Goal: Information Seeking & Learning: Ask a question

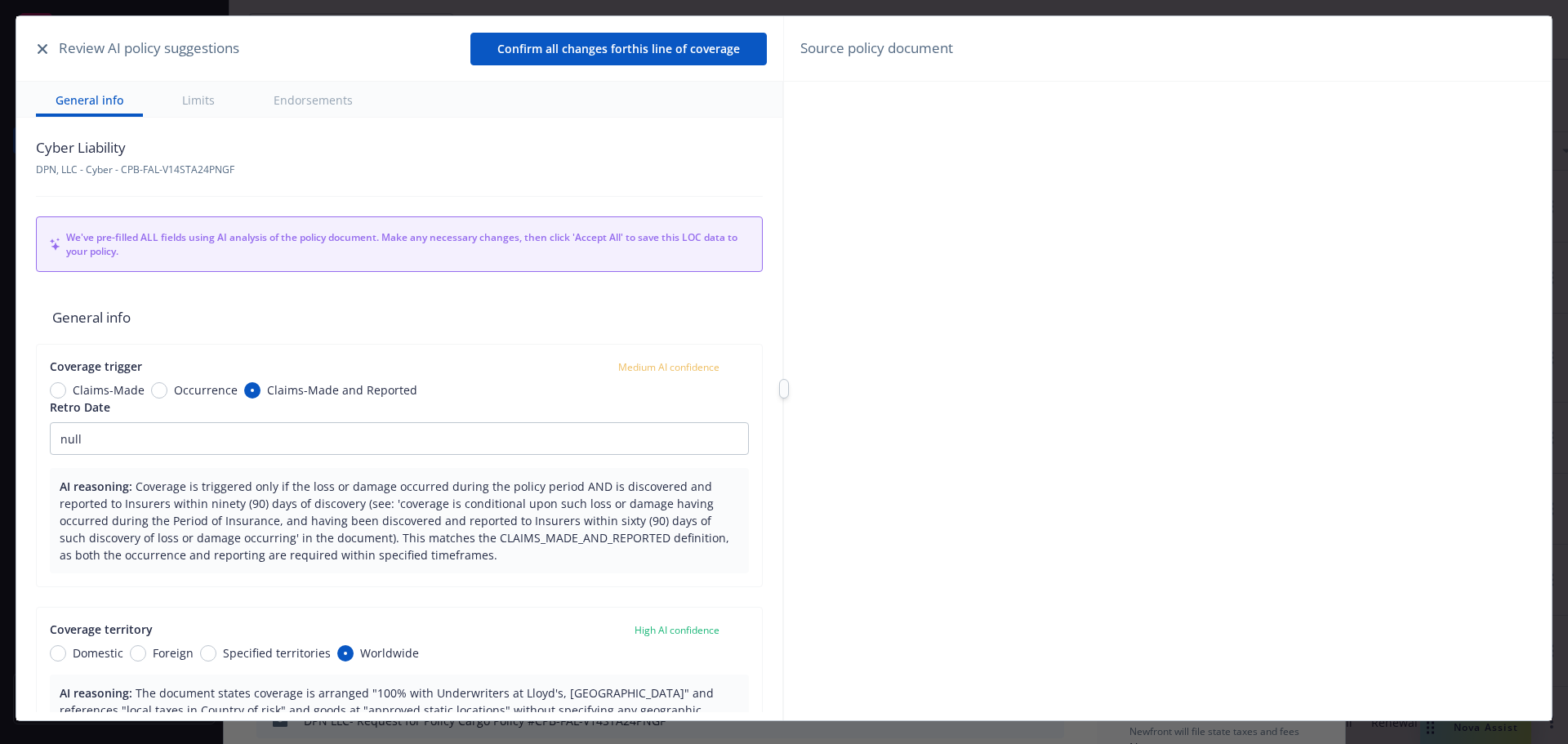
click at [45, 47] on icon "button" at bounding box center [42, 49] width 10 height 10
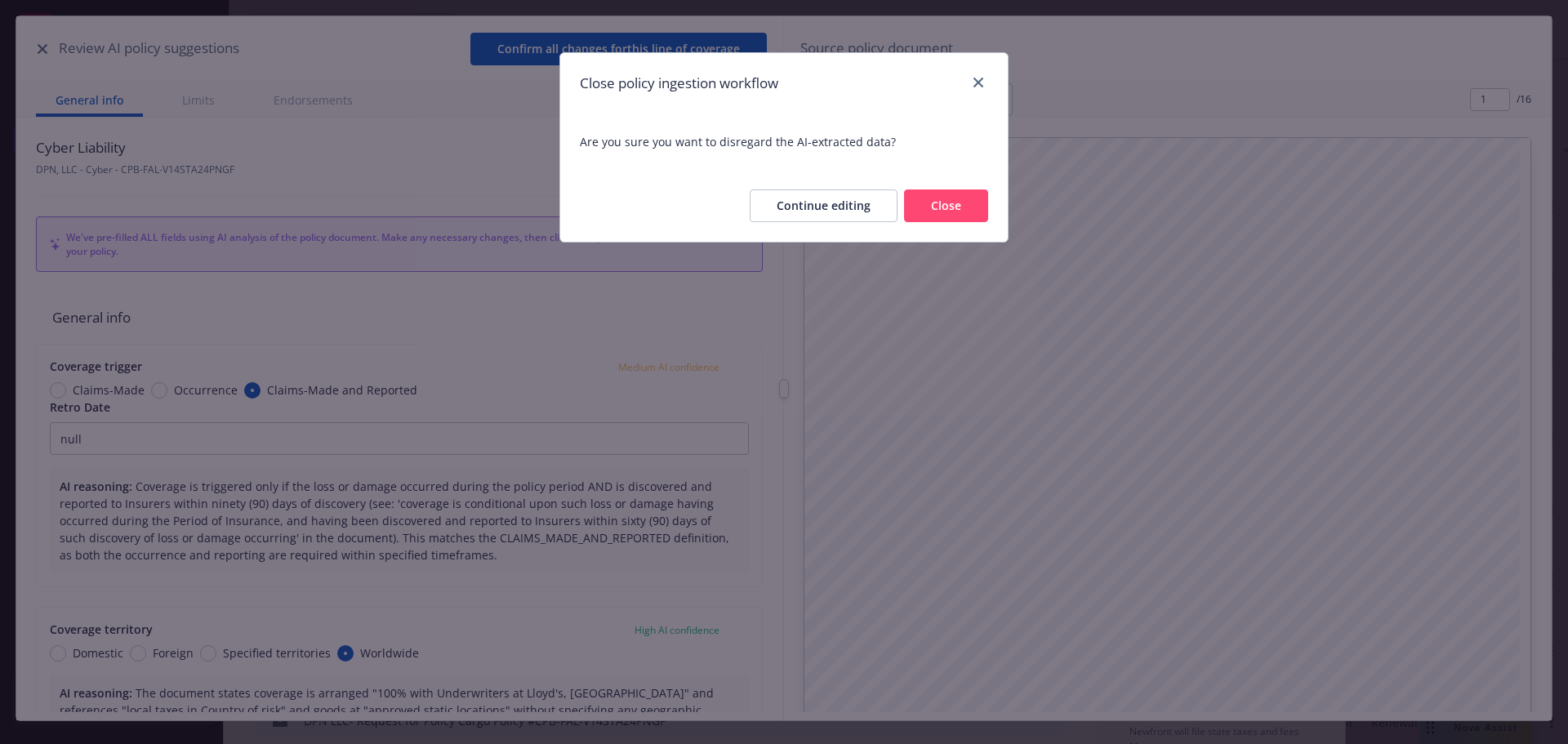
click at [946, 207] on button "Close" at bounding box center [946, 205] width 84 height 32
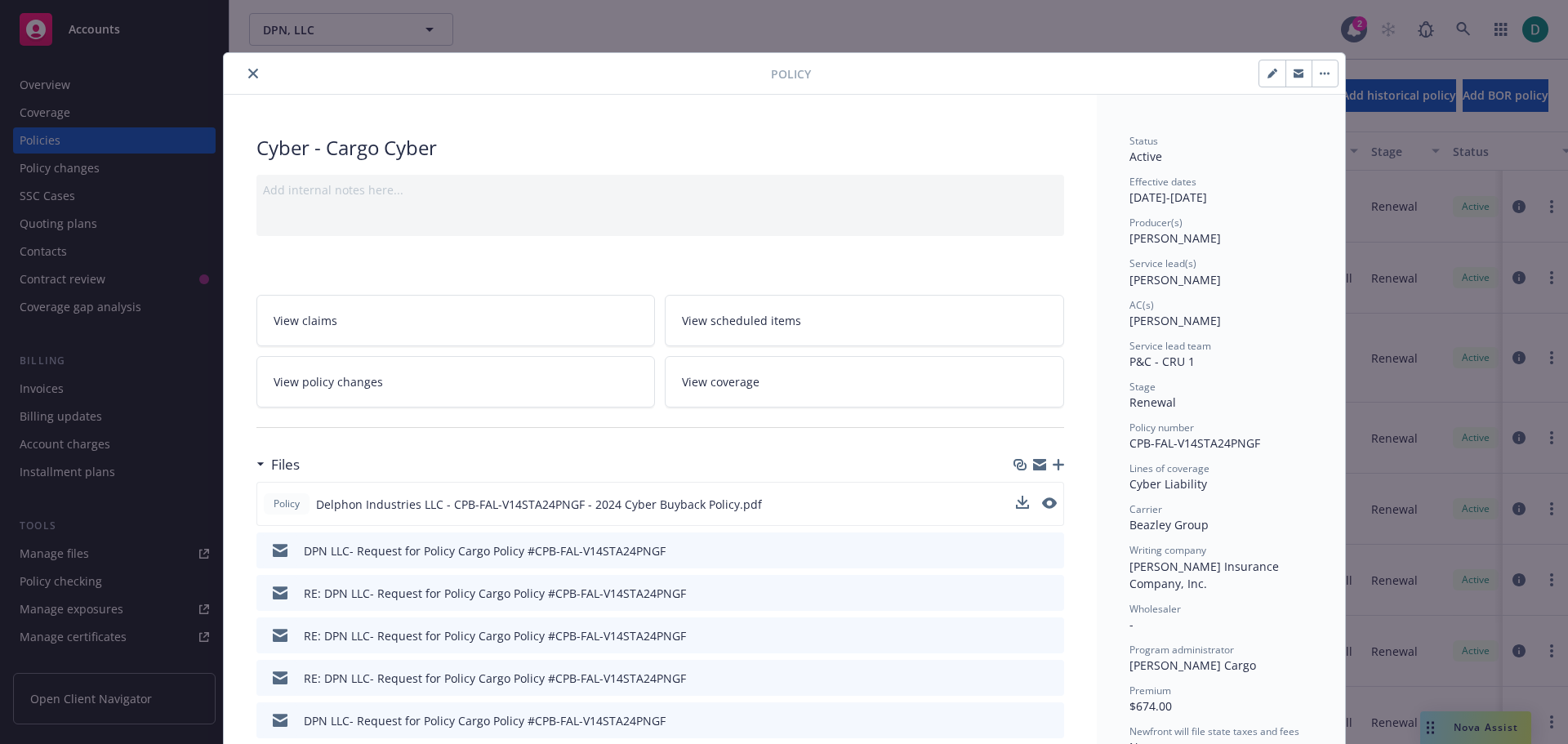
scroll to position [81, 0]
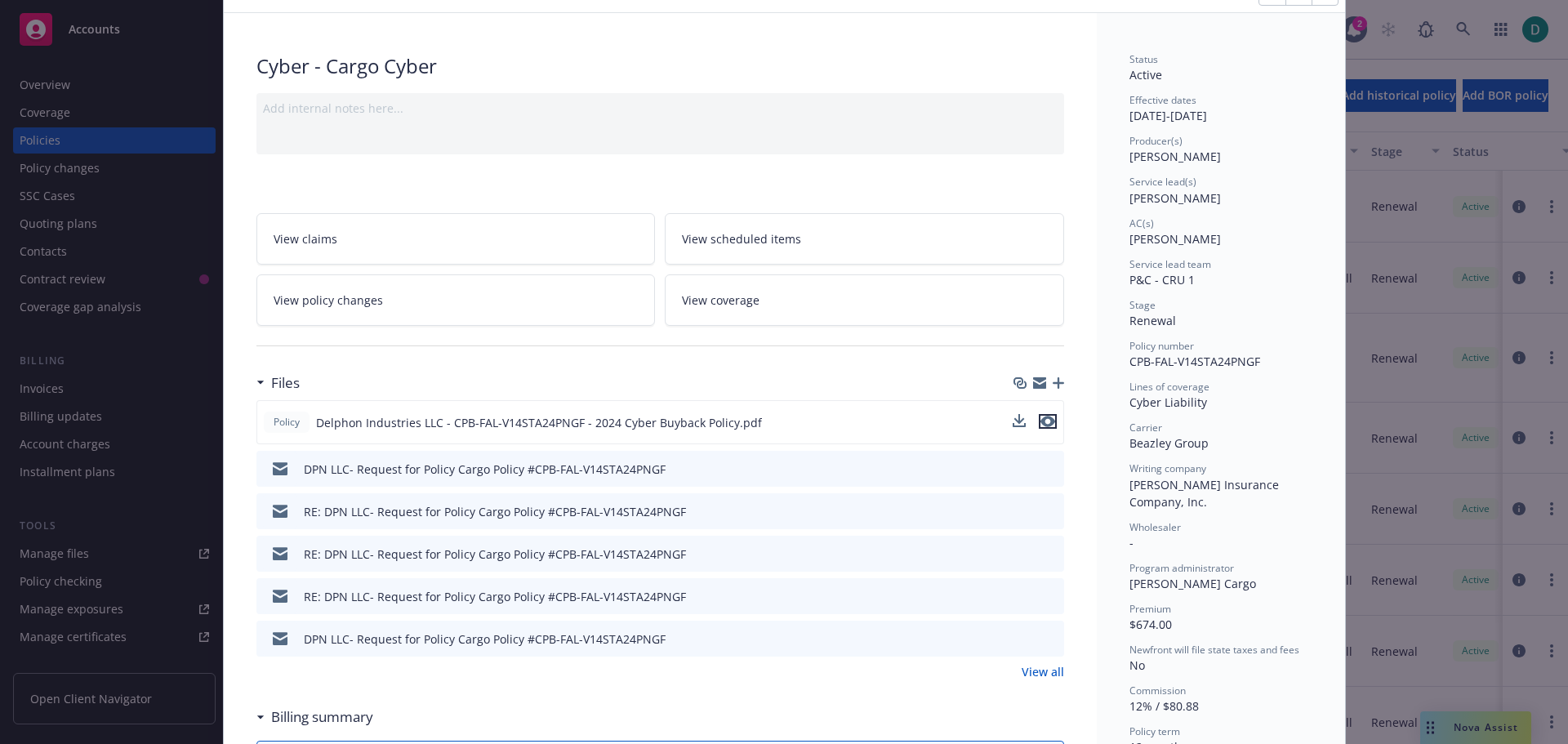
click at [1041, 420] on icon "preview file" at bounding box center [1048, 421] width 15 height 11
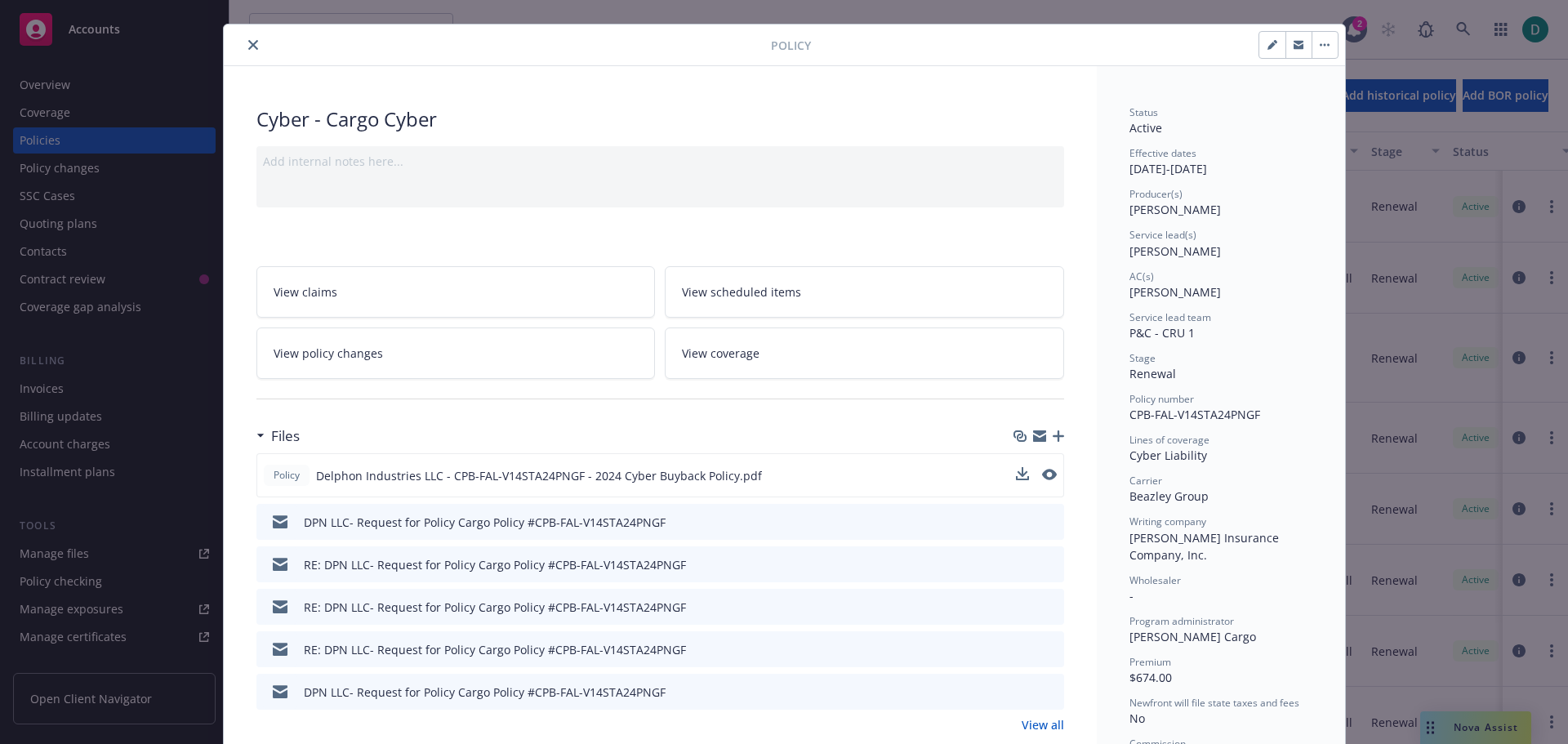
scroll to position [0, 0]
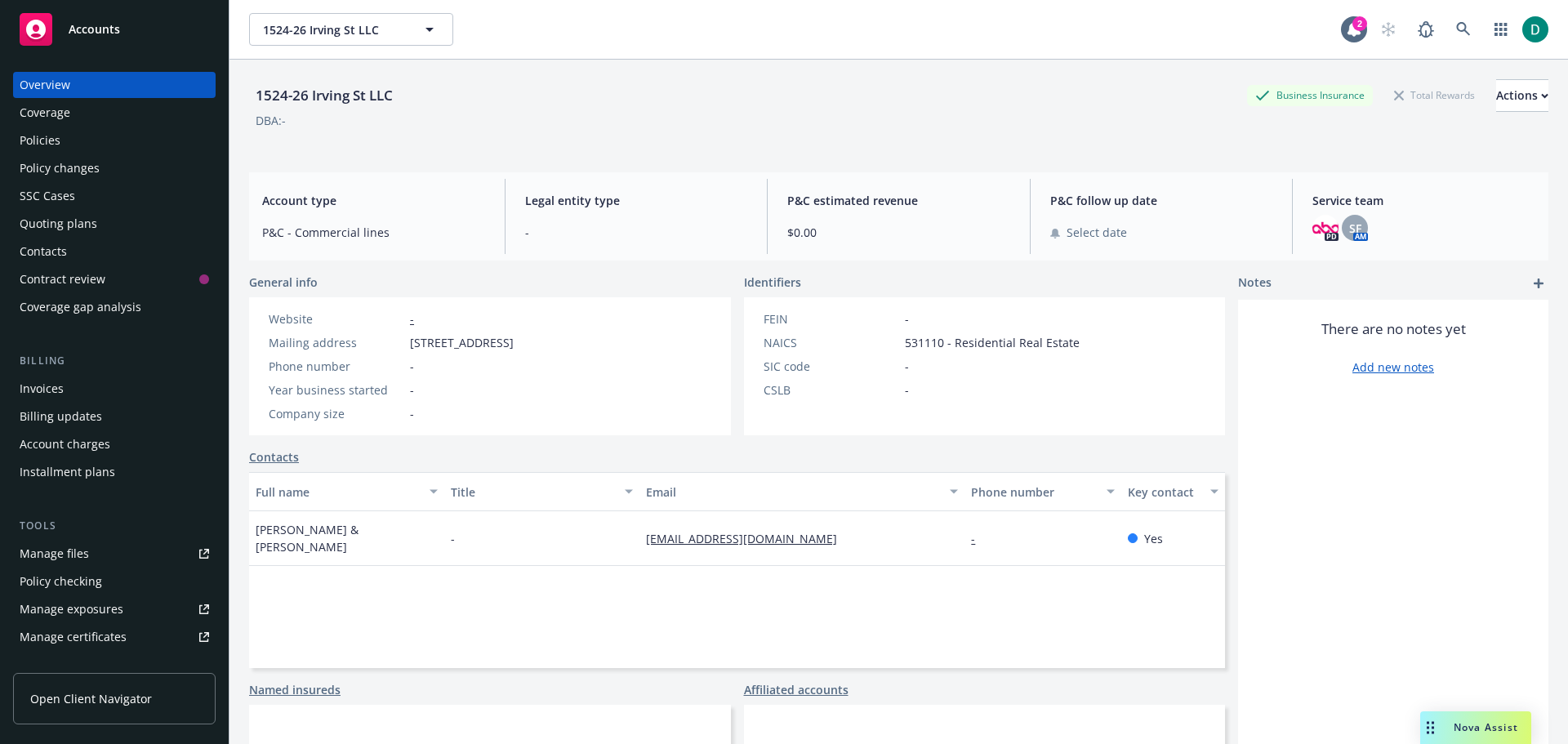
click at [1455, 724] on span "Nova Assist" at bounding box center [1486, 726] width 65 height 14
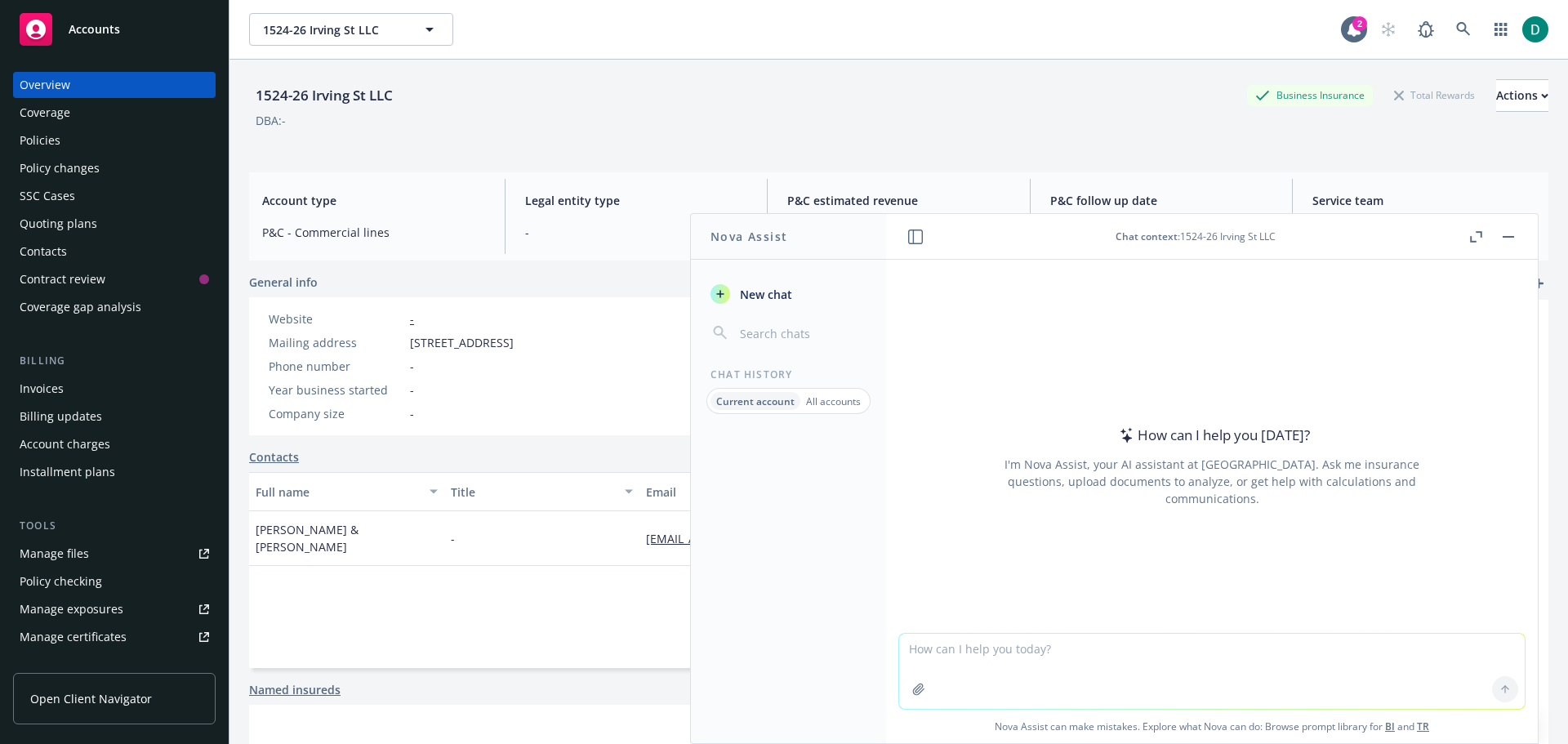
click at [972, 648] on textarea at bounding box center [1212, 670] width 625 height 75
type textarea "What is a cyber cargo policy"
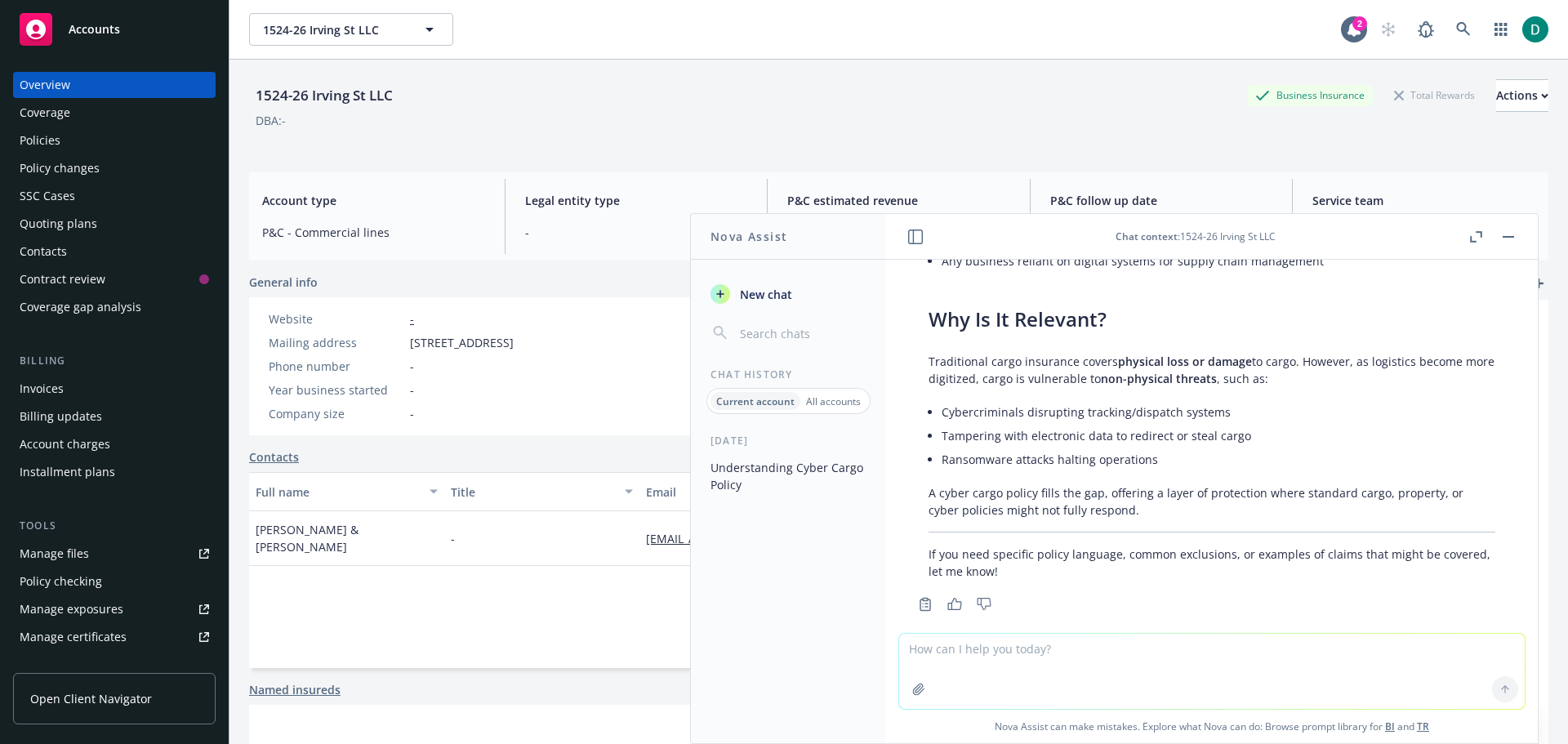
scroll to position [682, 0]
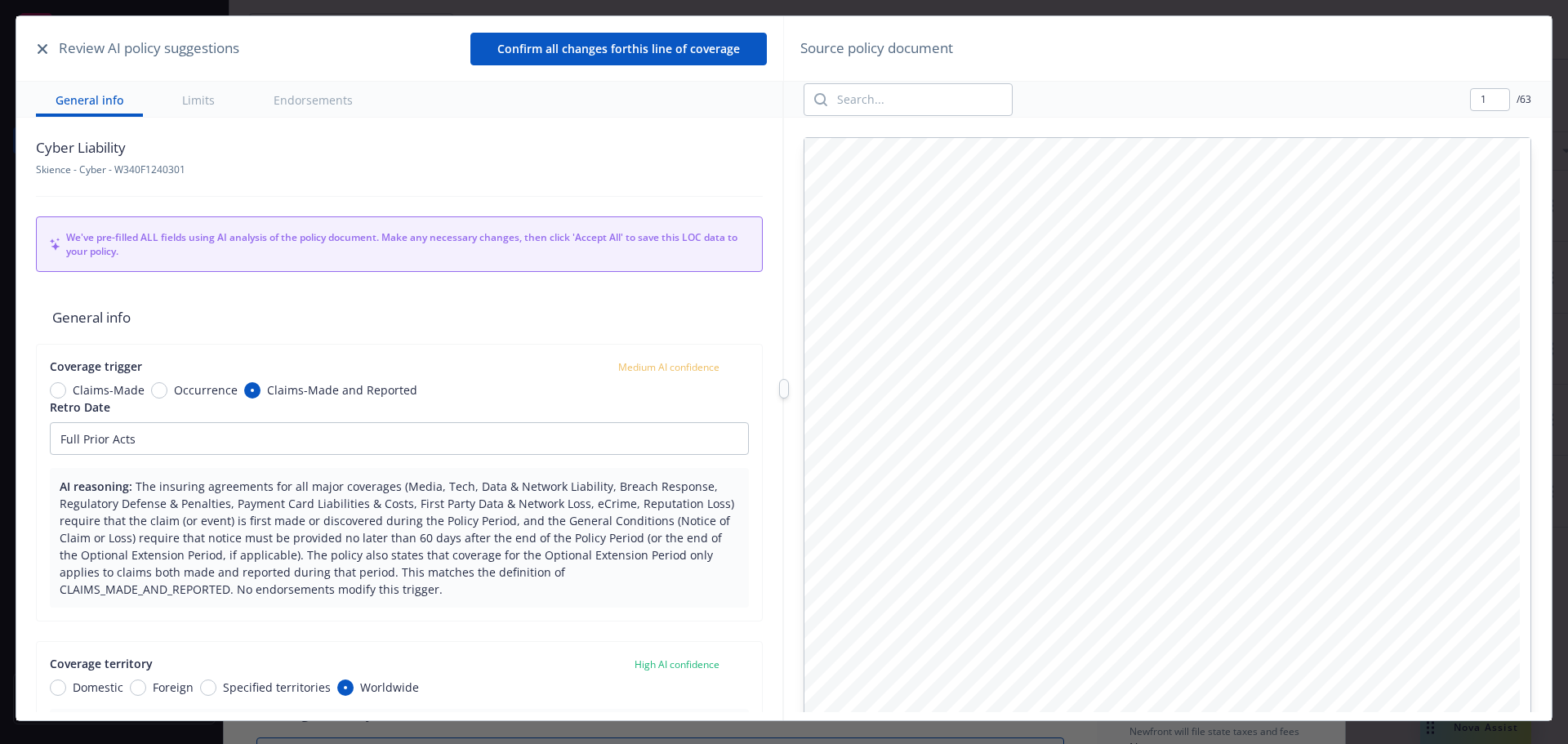
type textarea "x"
click at [42, 44] on icon "button" at bounding box center [42, 49] width 10 height 10
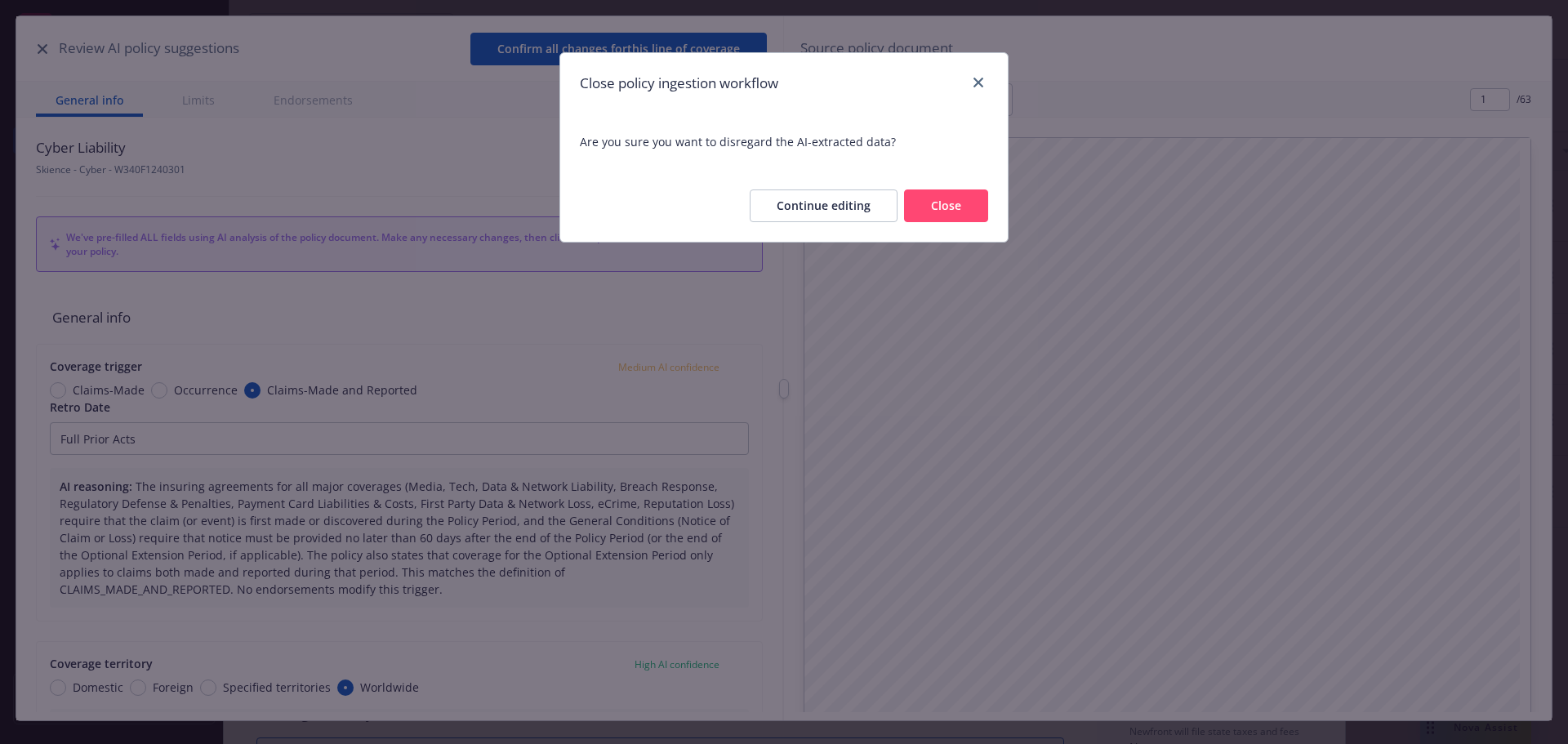
click at [951, 214] on button "Close" at bounding box center [946, 205] width 84 height 32
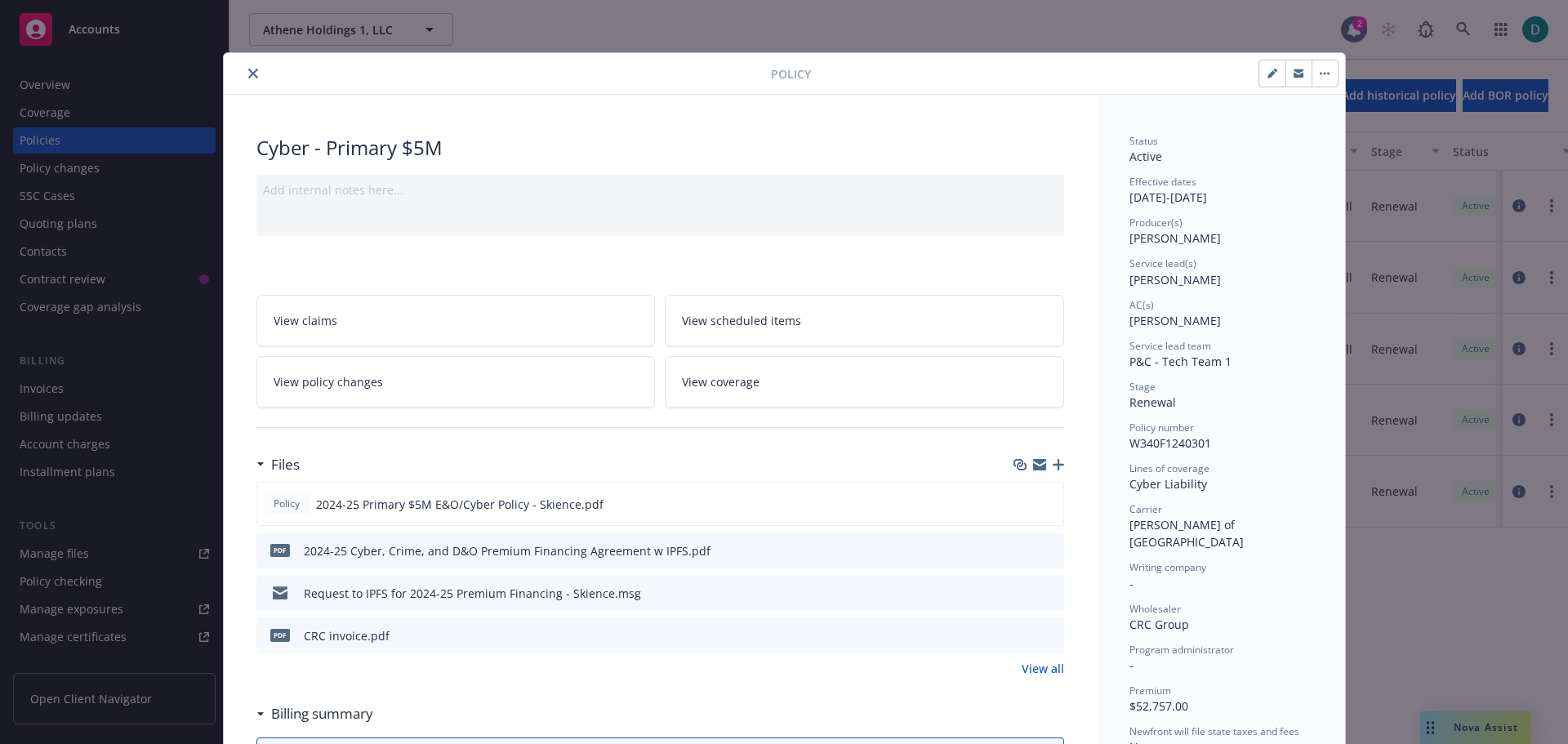
scroll to position [81, 0]
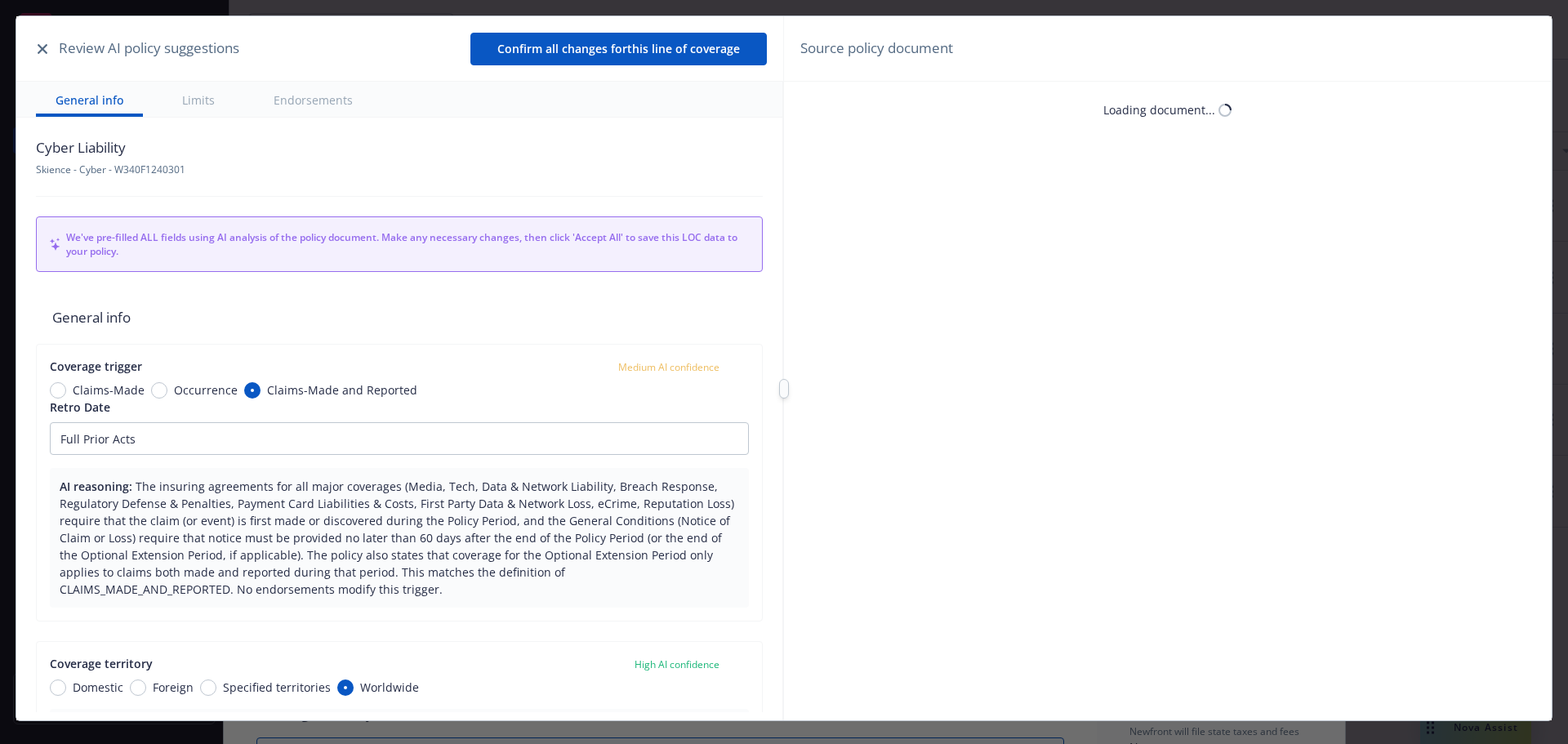
type textarea "x"
click at [43, 48] on icon "button" at bounding box center [42, 49] width 10 height 10
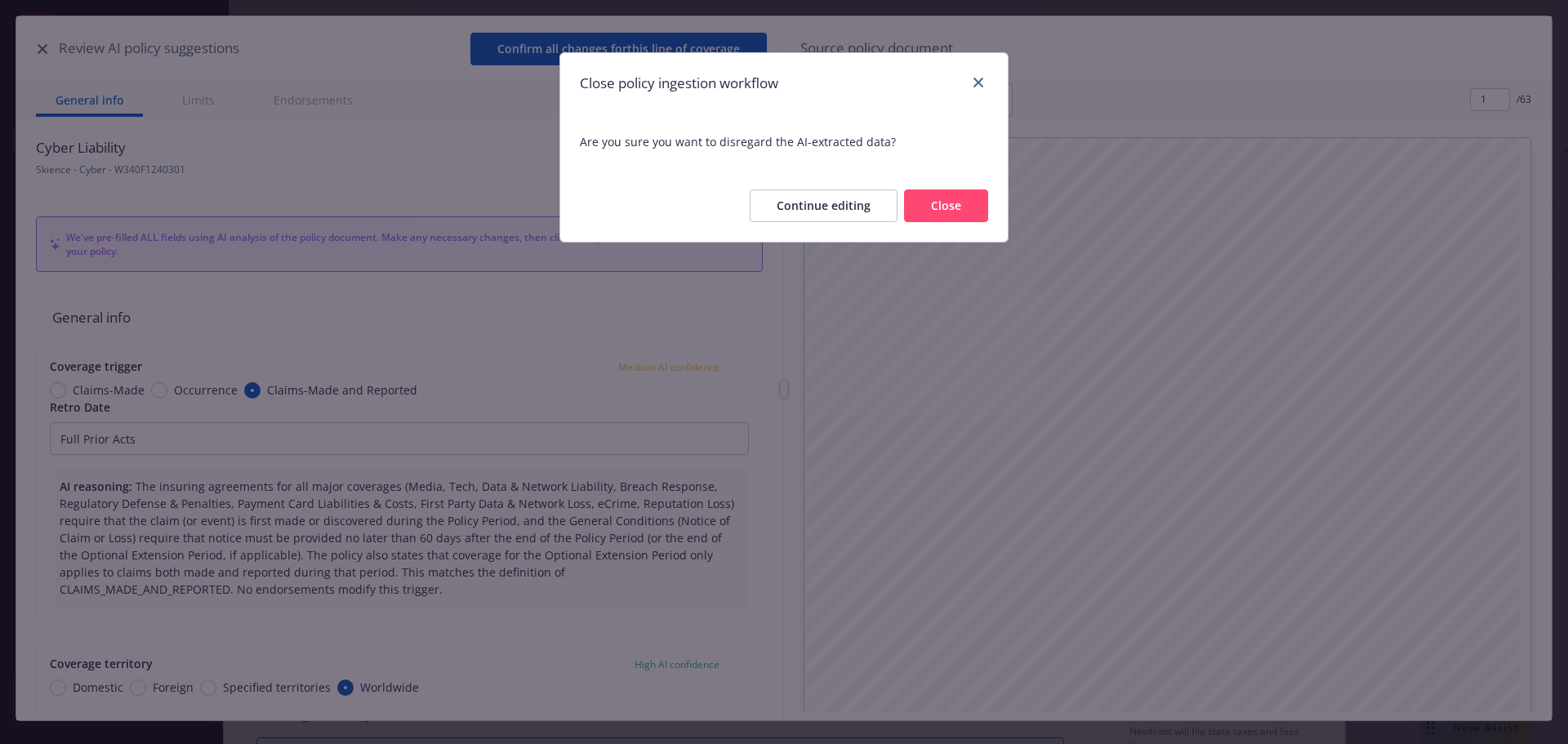
click at [956, 205] on button "Close" at bounding box center [946, 205] width 84 height 32
